Goal: Book appointment/travel/reservation

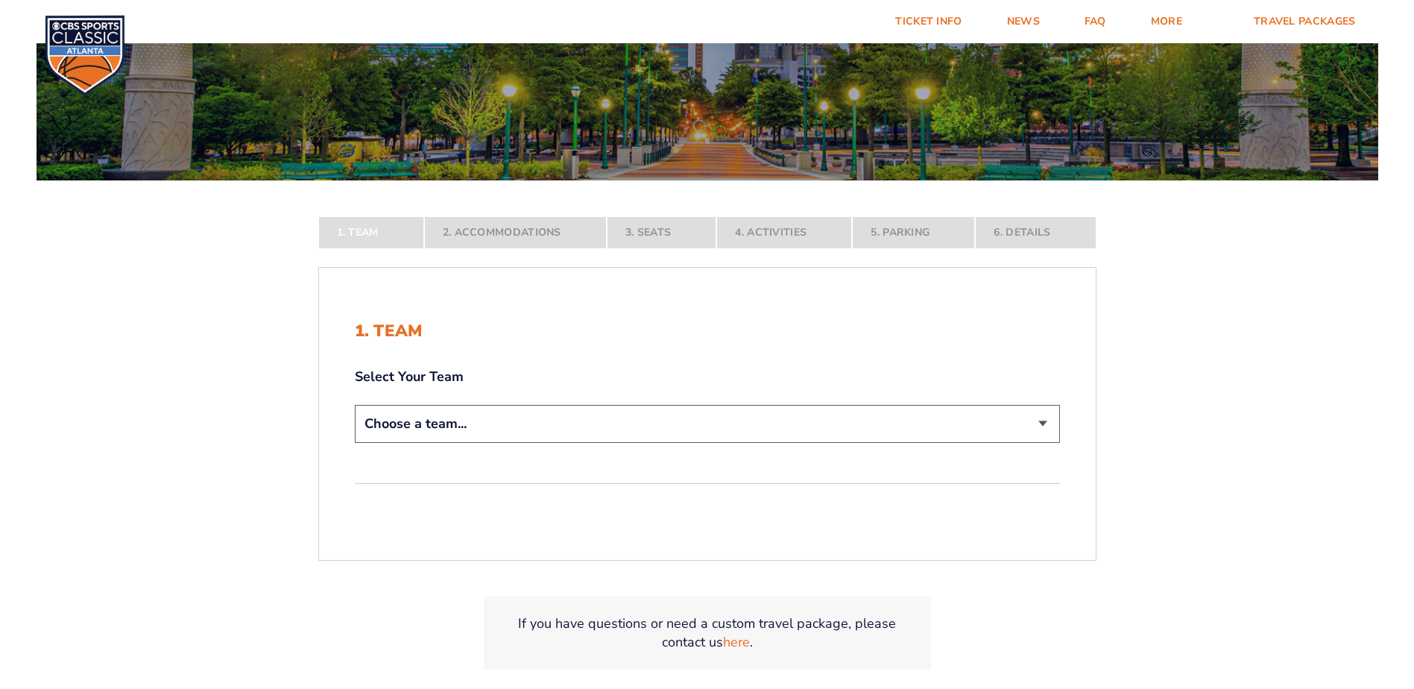
scroll to position [224, 0]
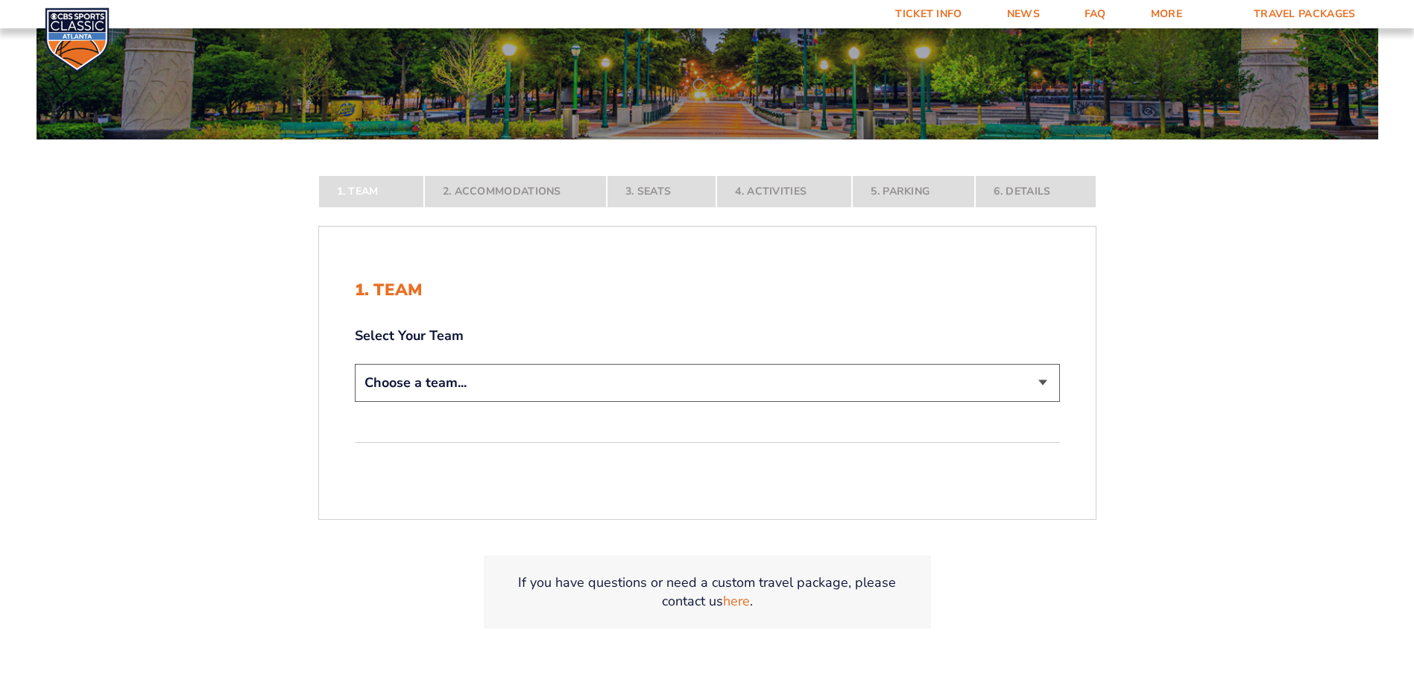
click at [1042, 377] on select "Choose a team... [US_STATE] Wildcats [US_STATE] State Buckeyes [US_STATE] Tar H…" at bounding box center [707, 383] width 705 height 38
select select "12956"
click at [355, 402] on select "Choose a team... [US_STATE] Wildcats [US_STATE] State Buckeyes [US_STATE] Tar H…" at bounding box center [707, 383] width 705 height 38
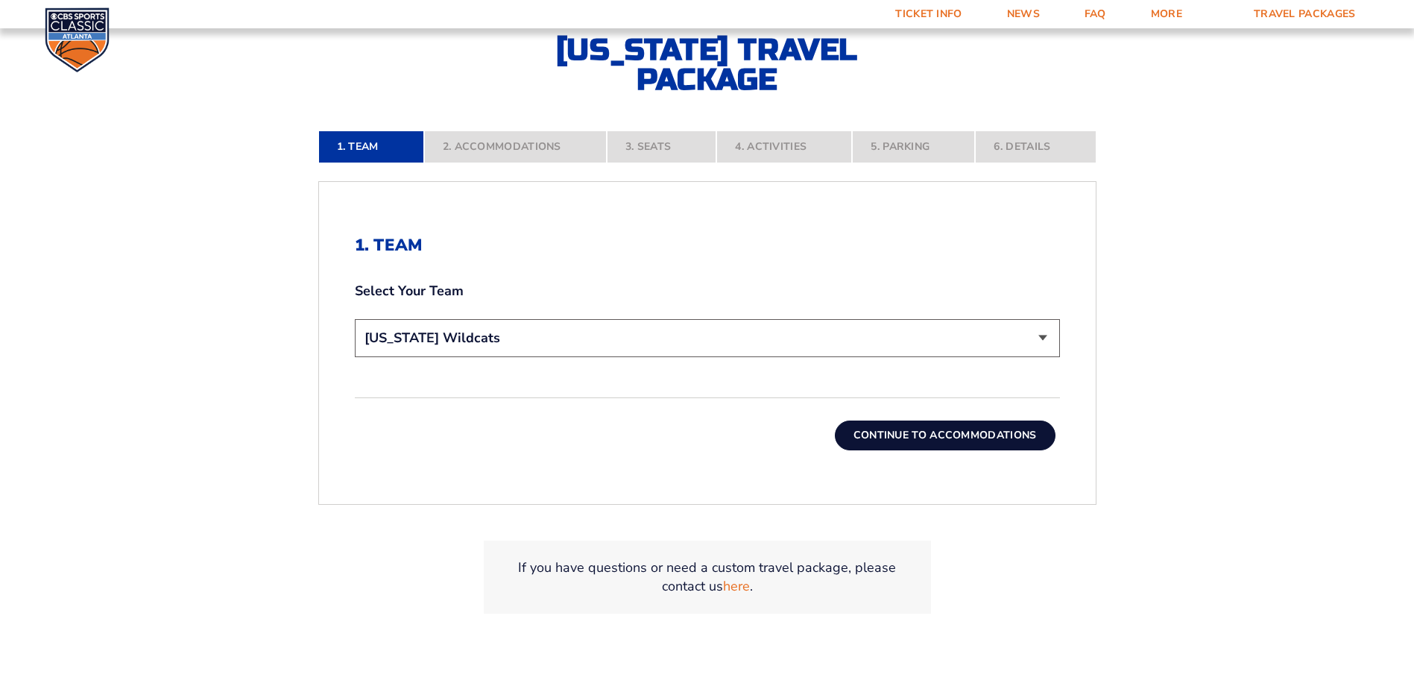
click at [957, 443] on button "Continue To Accommodations" at bounding box center [945, 436] width 221 height 30
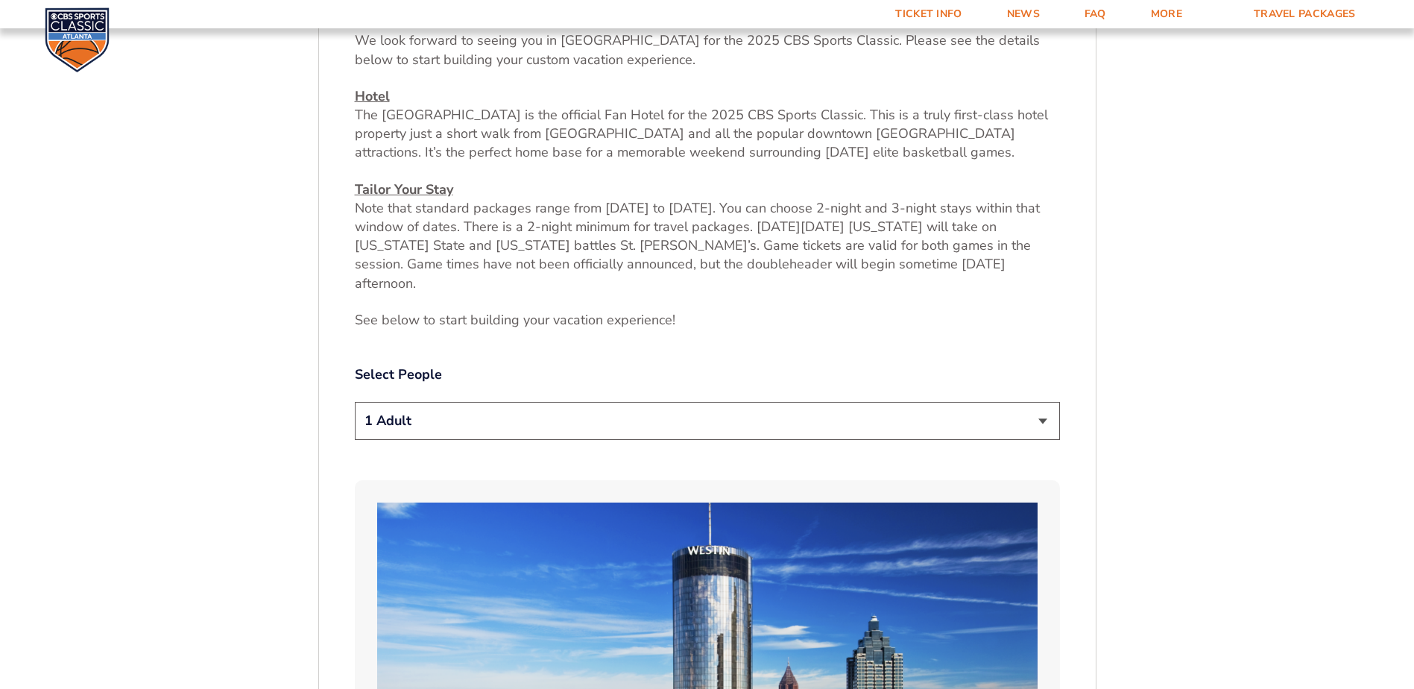
scroll to position [624, 0]
click at [1033, 401] on select "1 Adult 2 Adults 3 Adults 4 Adults 2 Adults + 1 Child 2 Adults + 2 Children 2 A…" at bounding box center [707, 420] width 705 height 38
select select "2 Adults + 1 Child"
click at [355, 401] on select "1 Adult 2 Adults 3 Adults 4 Adults 2 Adults + 1 Child 2 Adults + 2 Children 2 A…" at bounding box center [707, 420] width 705 height 38
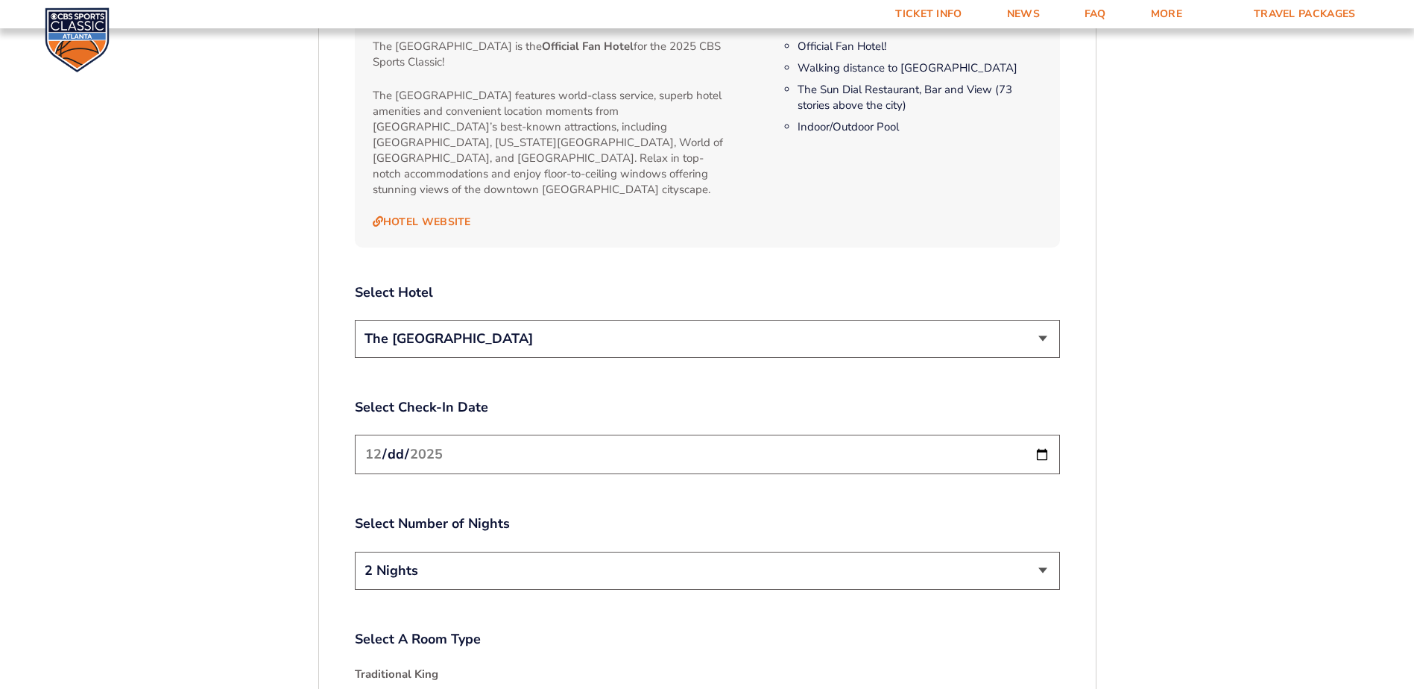
scroll to position [1668, 0]
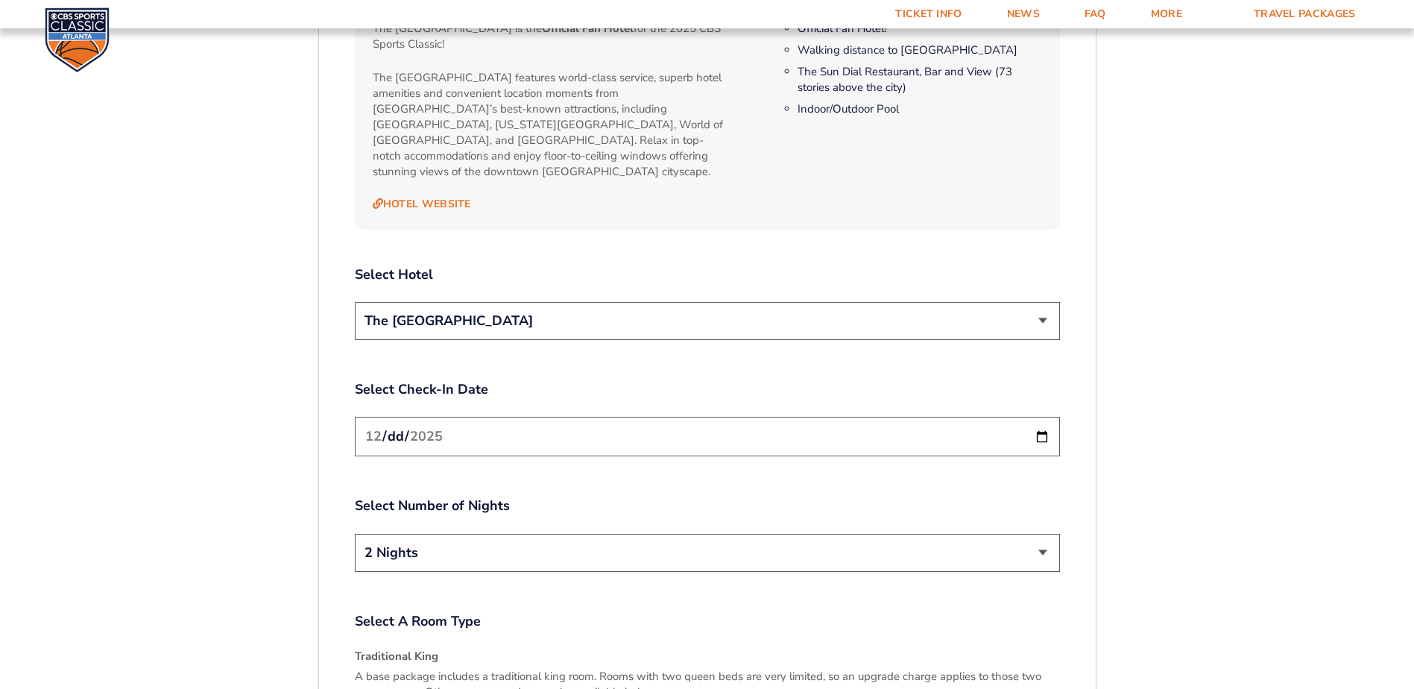
click at [1023, 302] on select "The [GEOGRAPHIC_DATA]" at bounding box center [707, 321] width 705 height 38
click at [1039, 417] on input "[DATE]" at bounding box center [707, 437] width 705 height 40
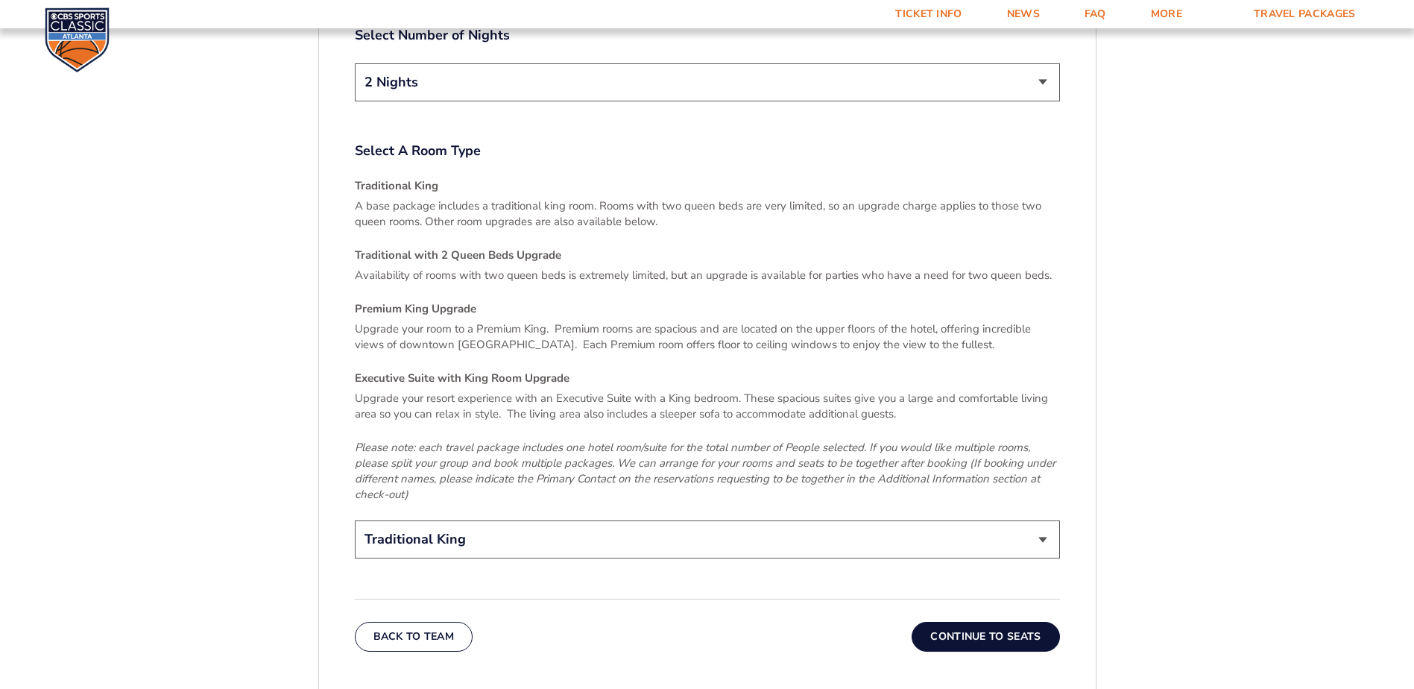
scroll to position [2190, 0]
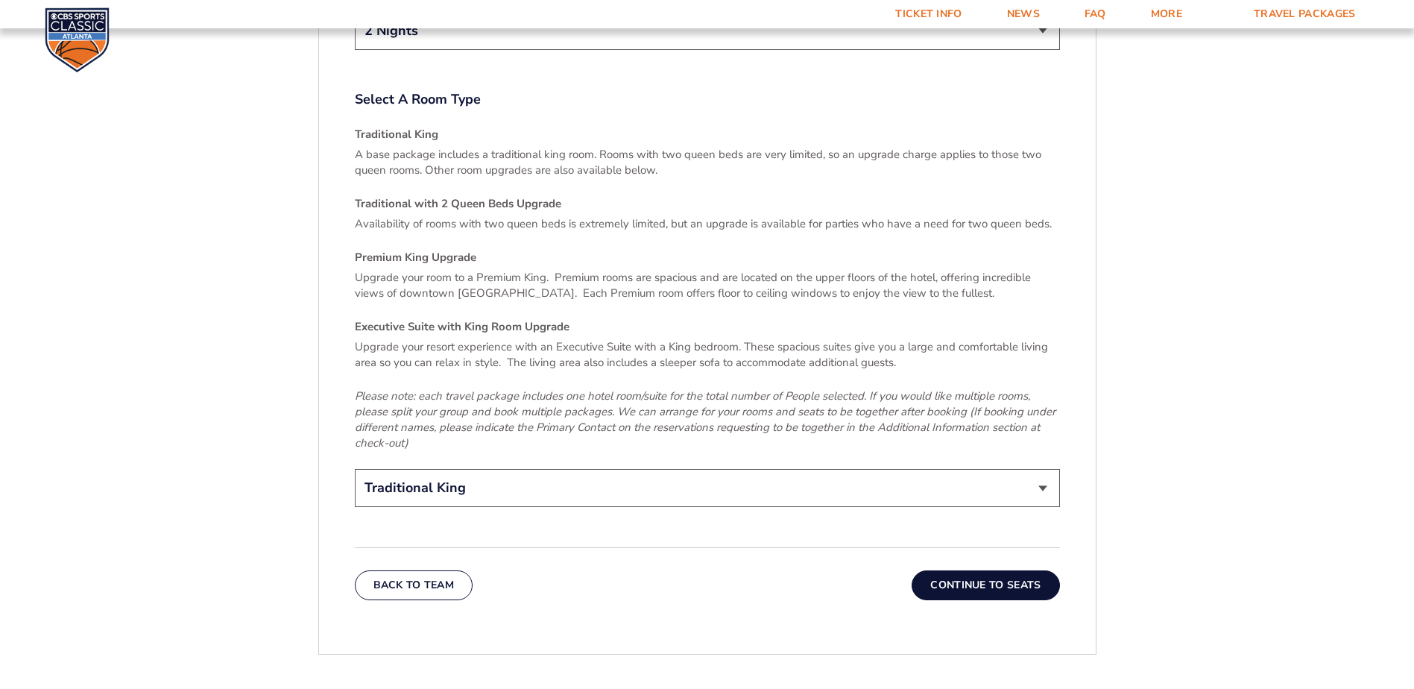
click at [967, 570] on button "Continue To Seats" at bounding box center [986, 585] width 148 height 30
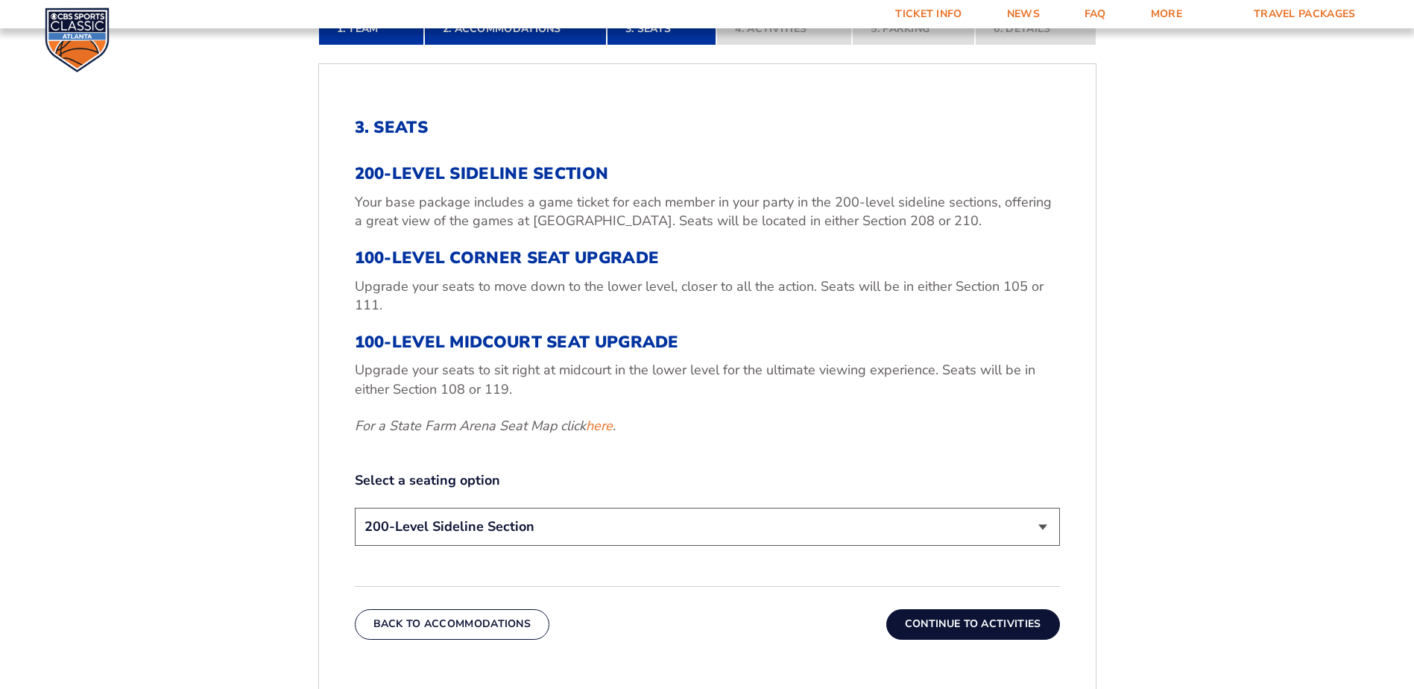
scroll to position [550, 0]
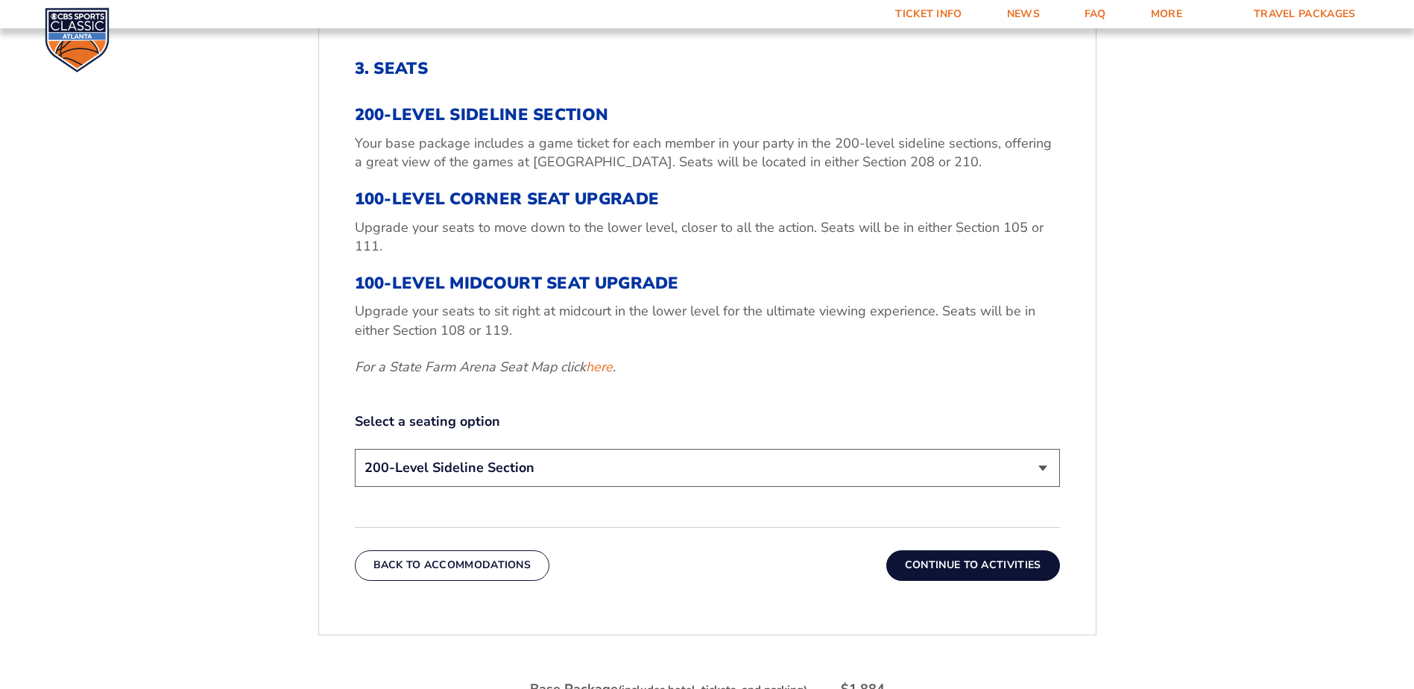
click at [585, 476] on select "200-Level Sideline Section 100-Level Corner Seat Upgrade (+$120 per person) 100…" at bounding box center [707, 468] width 705 height 38
select select "100-Level Corner Seat Upgrade"
click at [355, 449] on select "200-Level Sideline Section 100-Level Corner Seat Upgrade (+$120 per person) 100…" at bounding box center [707, 468] width 705 height 38
click at [992, 564] on button "Continue To Activities" at bounding box center [974, 565] width 174 height 30
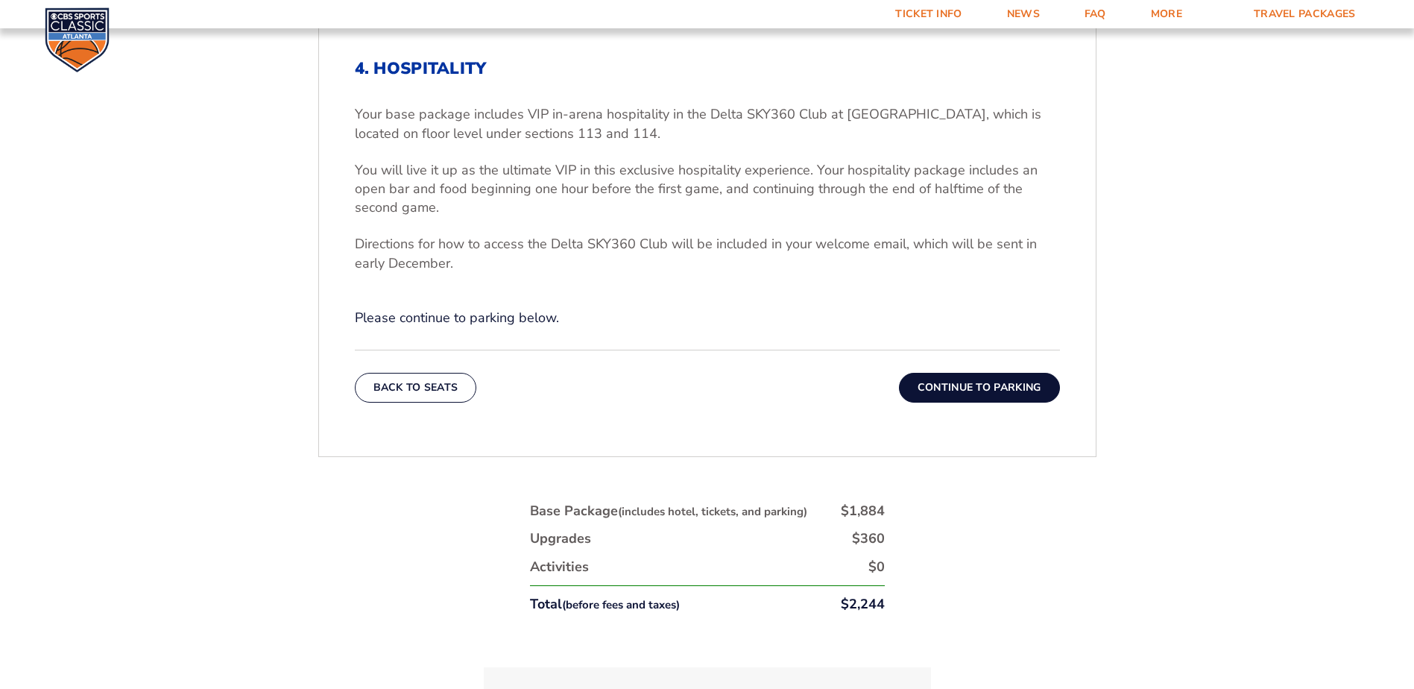
click at [958, 390] on button "Continue To Parking" at bounding box center [979, 388] width 161 height 30
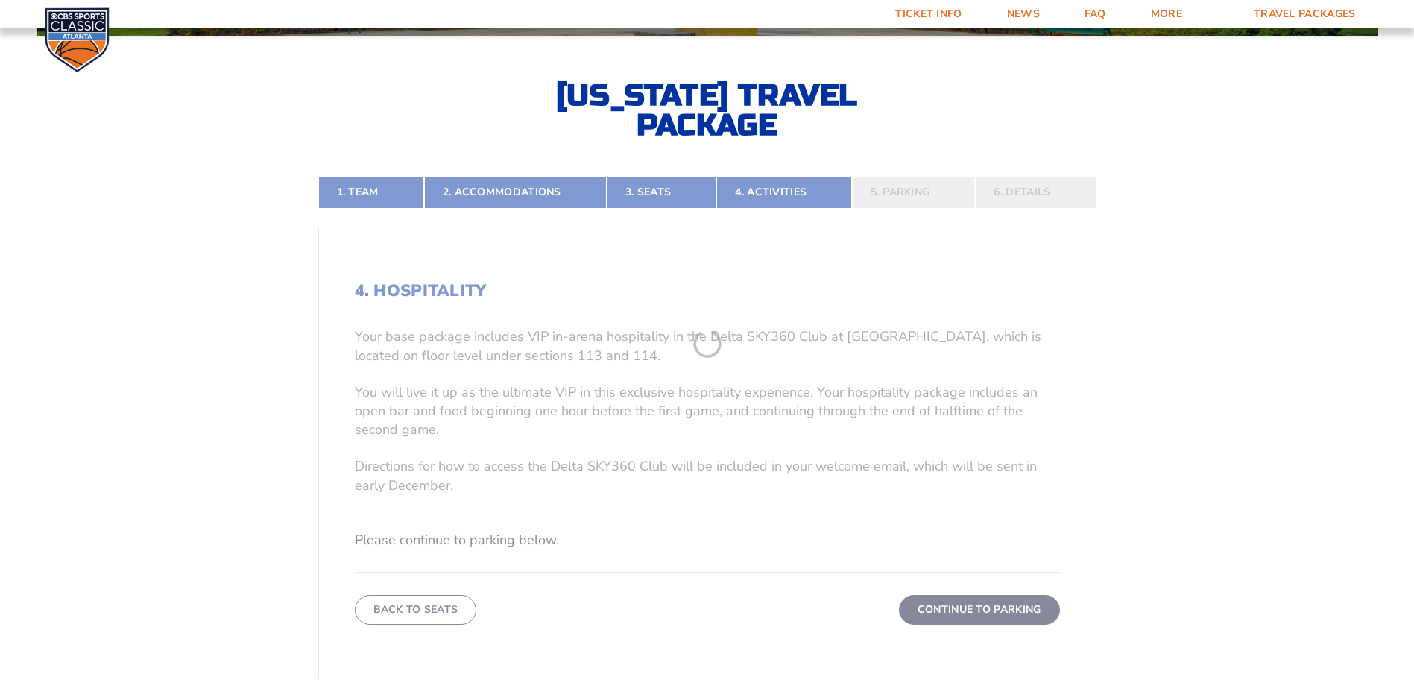
scroll to position [326, 0]
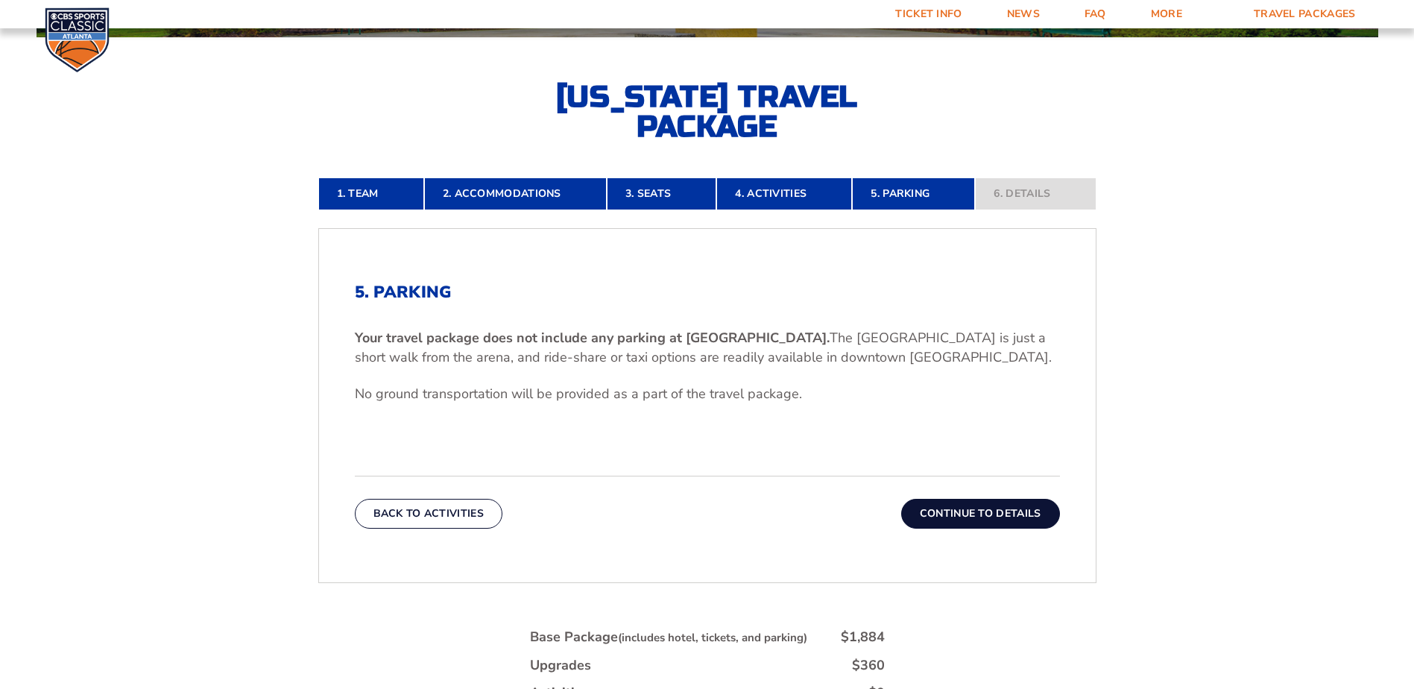
click at [975, 498] on div "Back To Activities Continue To Details" at bounding box center [707, 502] width 705 height 53
click at [973, 503] on button "Continue To Details" at bounding box center [980, 514] width 159 height 30
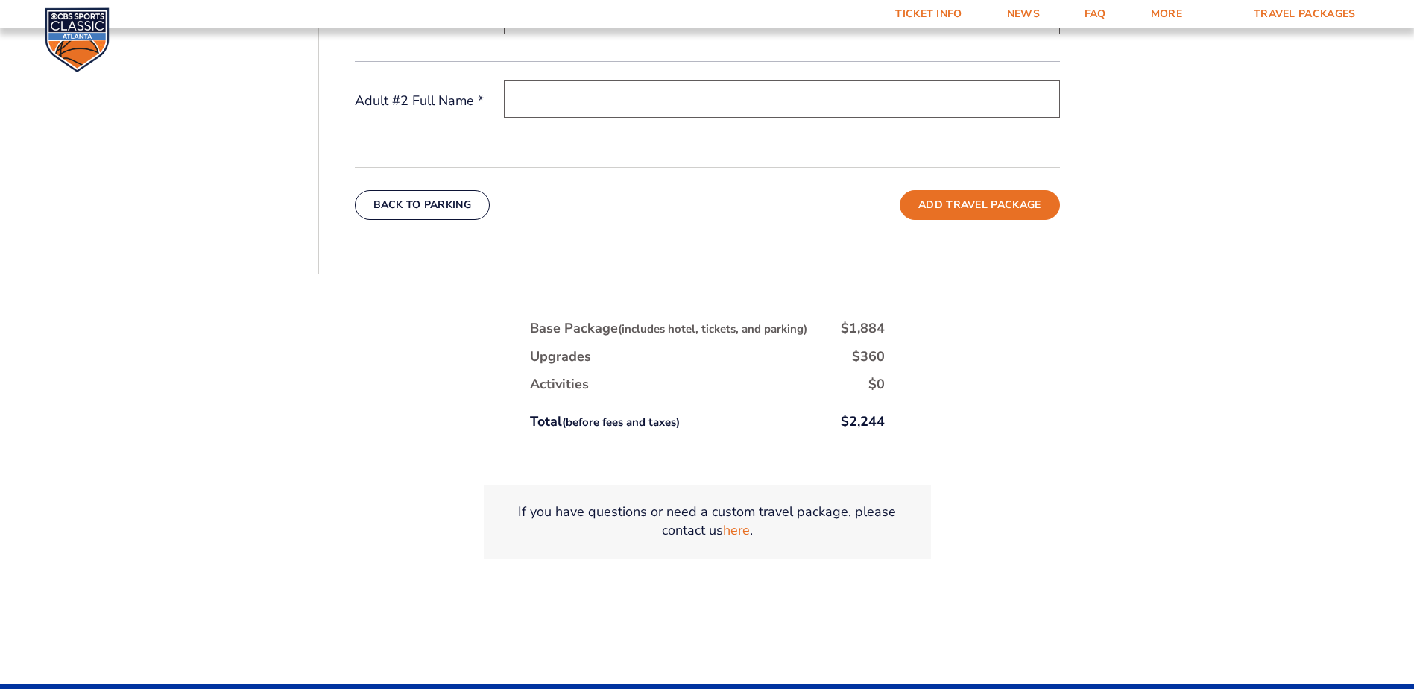
scroll to position [773, 0]
